Goal: Task Accomplishment & Management: Manage account settings

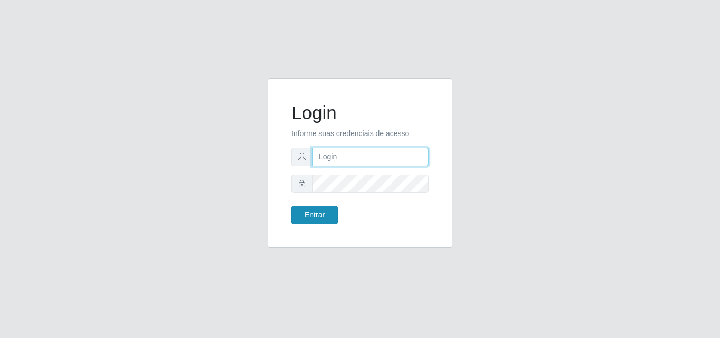
type input "[EMAIL_ADDRESS][DOMAIN_NAME]"
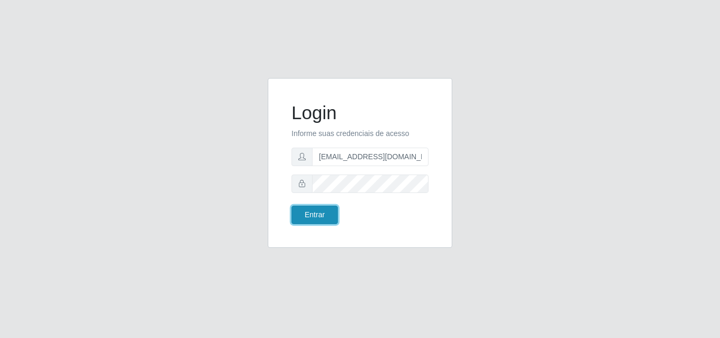
click at [323, 214] on button "Entrar" at bounding box center [315, 215] width 46 height 18
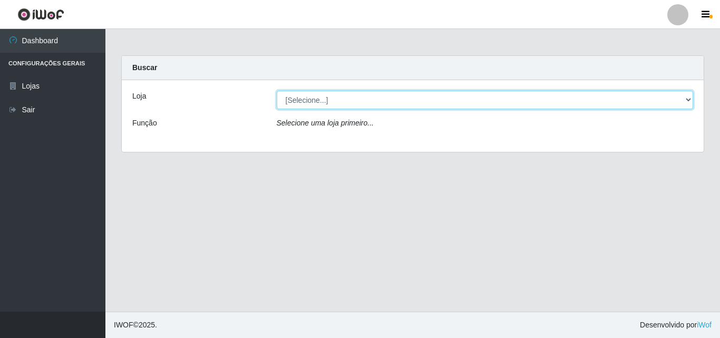
drag, startPoint x: 494, startPoint y: 103, endPoint x: 468, endPoint y: 107, distance: 26.7
click at [494, 103] on select "[Selecione...] Rede Potiguar 1 - Macaíba" at bounding box center [485, 100] width 417 height 18
select select "100"
click at [277, 91] on select "[Selecione...] Rede Potiguar 1 - Macaíba" at bounding box center [485, 100] width 417 height 18
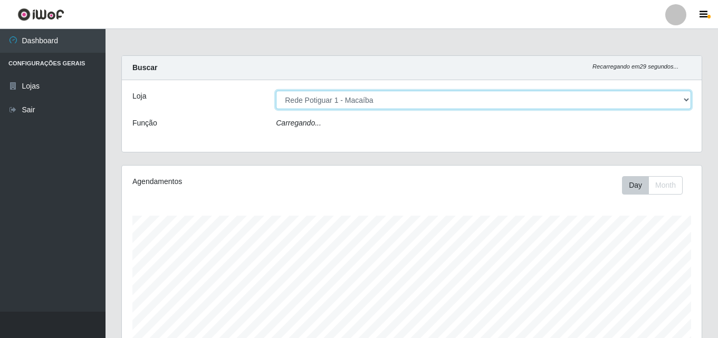
scroll to position [219, 579]
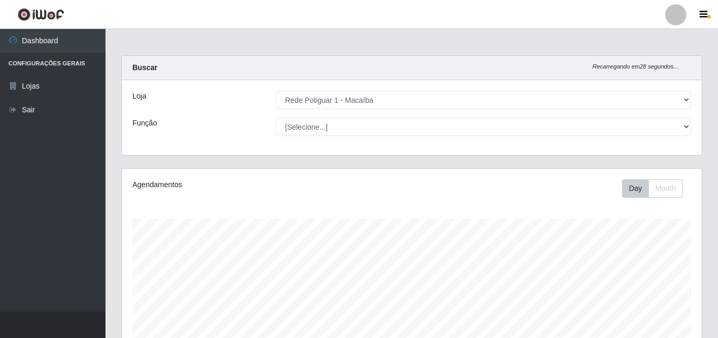
drag, startPoint x: 715, startPoint y: 150, endPoint x: 718, endPoint y: 320, distance: 169.8
click at [718, 320] on html "Perfil Alterar Senha Sair Dashboard Configurações Gerais Lojas Sair Carregando.…" at bounding box center [359, 256] width 718 height 512
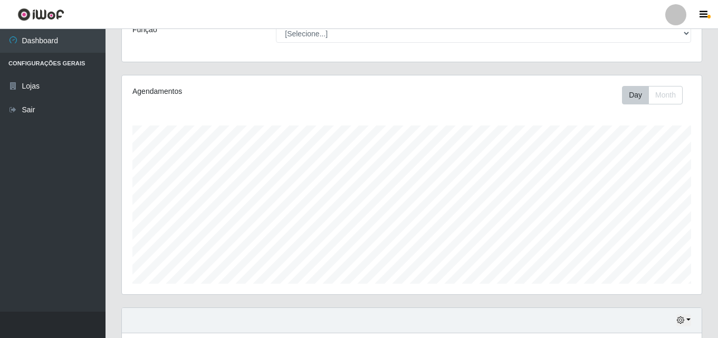
scroll to position [175, 0]
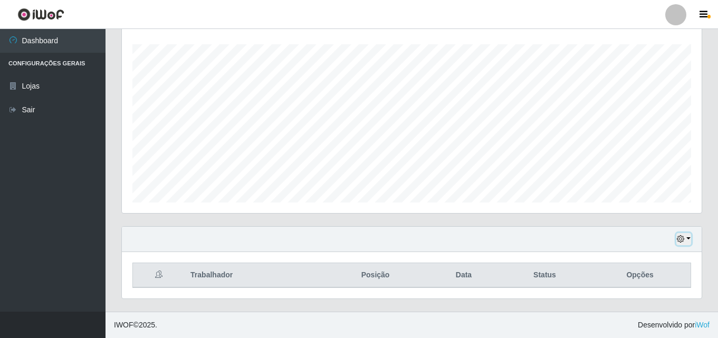
click at [682, 240] on icon "button" at bounding box center [679, 238] width 7 height 7
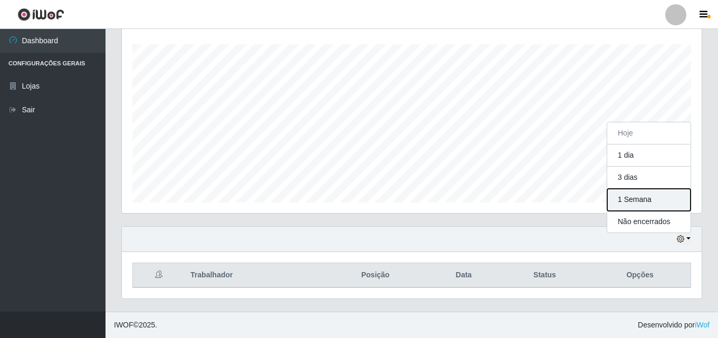
click at [647, 208] on button "1 Semana" at bounding box center [648, 200] width 83 height 22
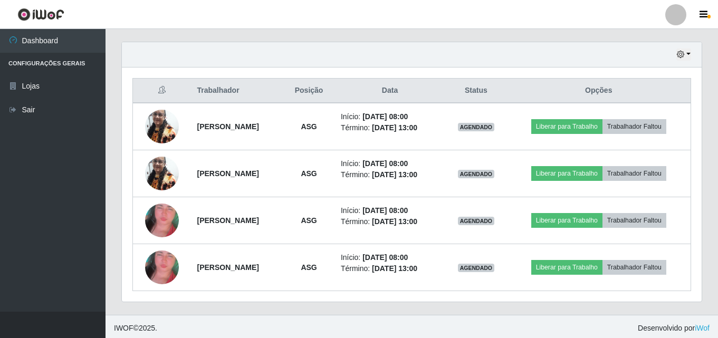
scroll to position [362, 0]
